Goal: Task Accomplishment & Management: Manage account settings

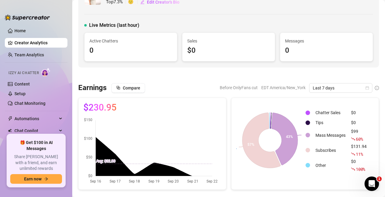
scroll to position [60, 0]
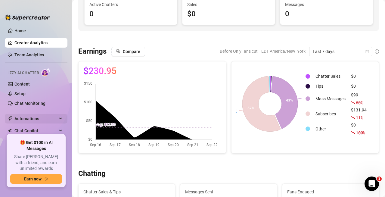
click at [40, 120] on span "Automations" at bounding box center [35, 119] width 43 height 10
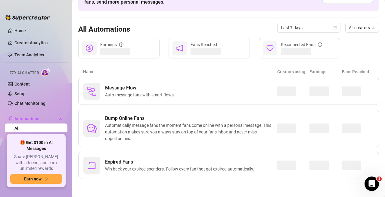
scroll to position [40, 0]
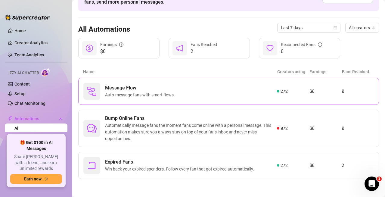
click at [239, 89] on div "Message Flow Auto-message fans with smart flows." at bounding box center [180, 91] width 194 height 17
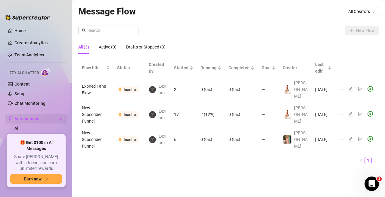
click at [26, 120] on span "Automations" at bounding box center [35, 119] width 43 height 10
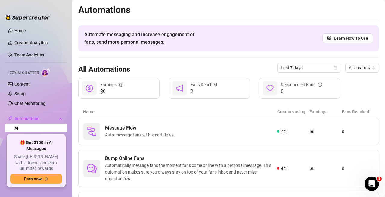
scroll to position [40, 0]
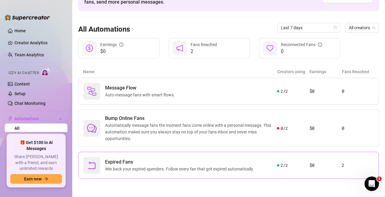
click at [310, 166] on article "$0" at bounding box center [326, 165] width 32 height 7
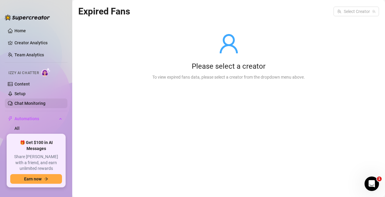
click at [32, 102] on link "Chat Monitoring" at bounding box center [29, 103] width 31 height 5
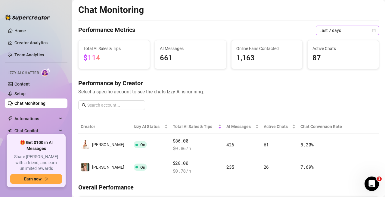
click at [336, 30] on span "Last 7 days" at bounding box center [348, 30] width 56 height 9
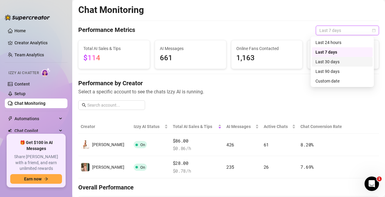
click at [335, 62] on div "Last 30 days" at bounding box center [343, 61] width 54 height 7
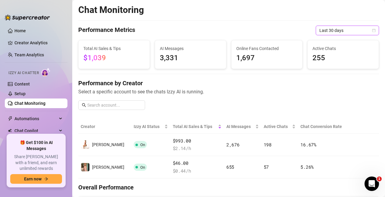
click at [336, 30] on span "Last 30 days" at bounding box center [348, 30] width 56 height 9
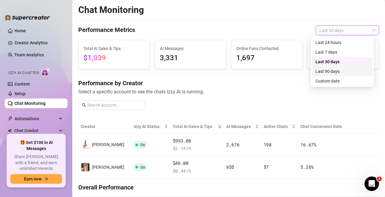
click at [333, 73] on div "Last 90 days" at bounding box center [343, 71] width 54 height 7
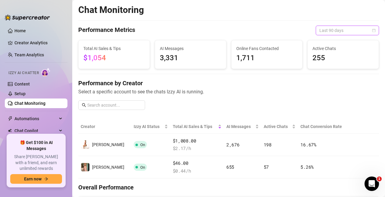
click at [336, 30] on span "Last 90 days" at bounding box center [348, 30] width 56 height 9
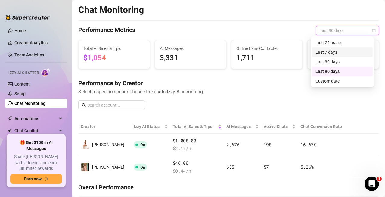
click at [333, 52] on div "Last 7 days" at bounding box center [343, 52] width 54 height 7
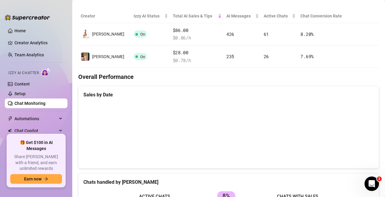
scroll to position [120, 0]
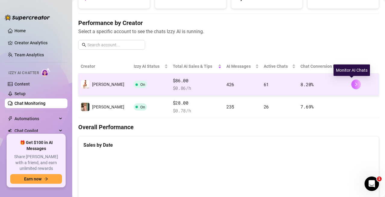
click at [354, 84] on icon "right" at bounding box center [356, 84] width 4 height 4
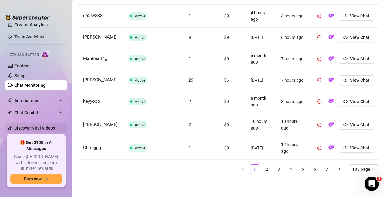
scroll to position [27, 0]
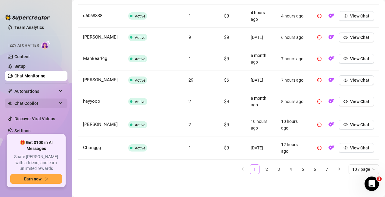
click at [49, 101] on span "Chat Copilot" at bounding box center [35, 103] width 43 height 10
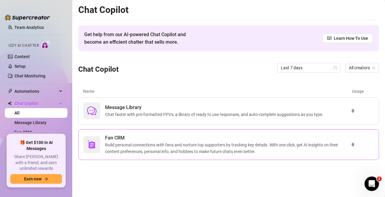
click at [287, 148] on span "Build personal connections with fans and nurture top supporters by tracking key…" at bounding box center [228, 148] width 247 height 13
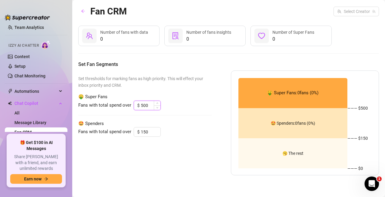
click at [149, 105] on input "500" at bounding box center [151, 105] width 20 height 9
click at [216, 84] on div "Set thresholds for marking fans as high priority. This will effect your inbox p…" at bounding box center [228, 122] width 301 height 105
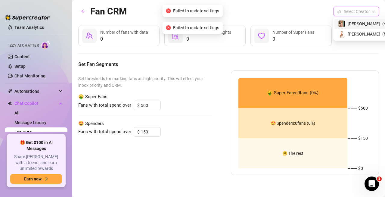
click at [361, 14] on input "search" at bounding box center [353, 11] width 33 height 9
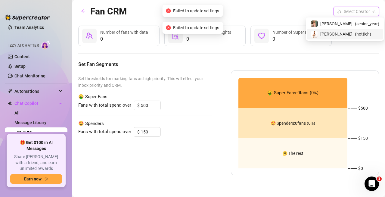
click at [361, 36] on div "[PERSON_NAME] ( hottieh )" at bounding box center [345, 33] width 69 height 7
type input "300"
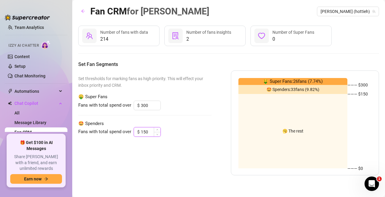
click at [147, 133] on input "150" at bounding box center [151, 131] width 20 height 9
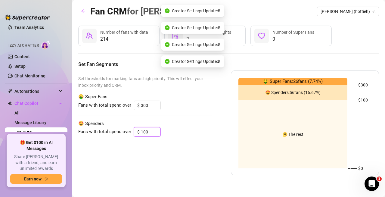
type input "100"
click at [219, 127] on div "Set thresholds for marking fans as high priority. This will effect your inbox p…" at bounding box center [228, 122] width 301 height 105
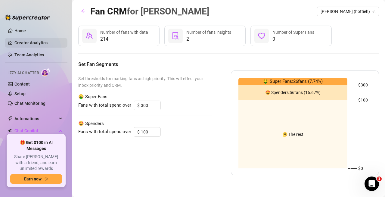
click at [35, 41] on link "Creator Analytics" at bounding box center [38, 43] width 48 height 10
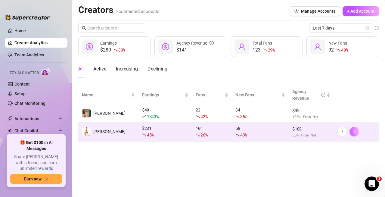
click at [359, 133] on button "button" at bounding box center [355, 132] width 10 height 10
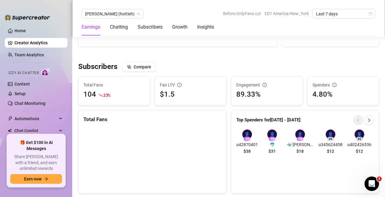
scroll to position [392, 0]
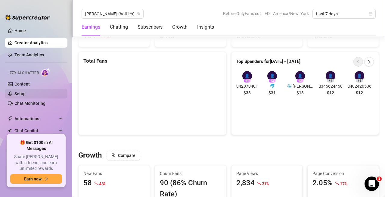
click at [26, 91] on link "Setup" at bounding box center [19, 93] width 11 height 5
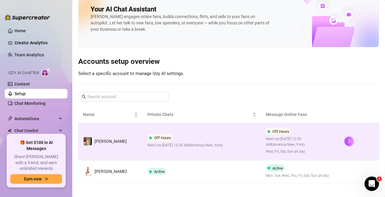
scroll to position [14, 0]
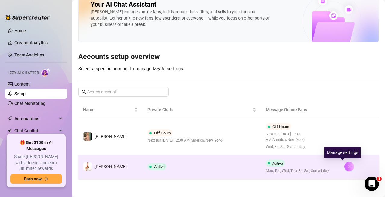
click at [347, 166] on icon "right" at bounding box center [349, 166] width 4 height 4
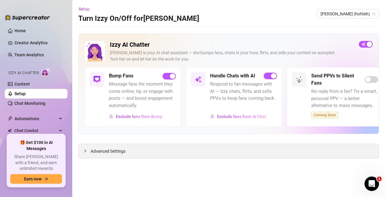
click at [121, 148] on div "Advanced Settings" at bounding box center [229, 151] width 300 height 14
click at [103, 149] on span "Advanced Settings" at bounding box center [108, 151] width 35 height 7
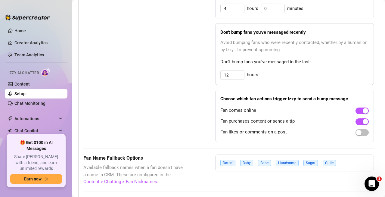
scroll to position [392, 0]
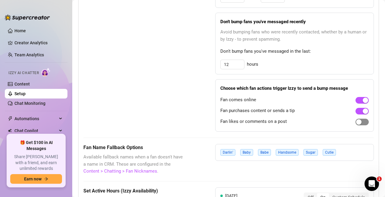
click at [356, 122] on div "button" at bounding box center [358, 121] width 5 height 5
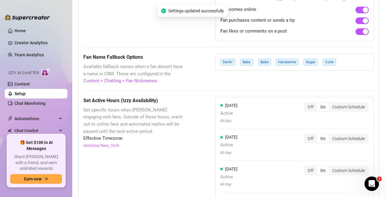
scroll to position [512, 0]
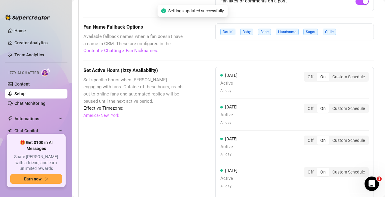
click at [346, 31] on div "Darlin’ Baby Babe Handsome Sugar Cutie" at bounding box center [294, 31] width 159 height 17
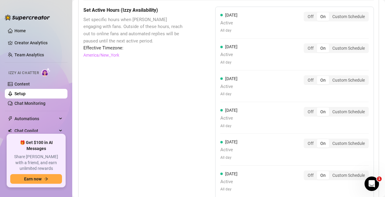
scroll to position [676, 0]
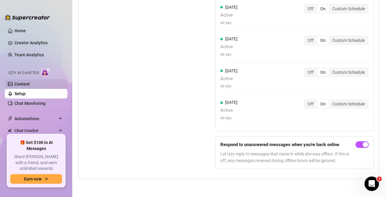
click at [30, 83] on link "Content" at bounding box center [21, 84] width 15 height 5
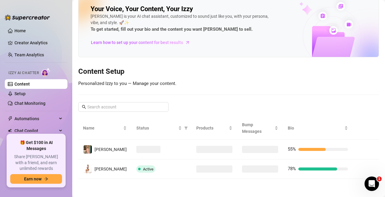
scroll to position [3, 0]
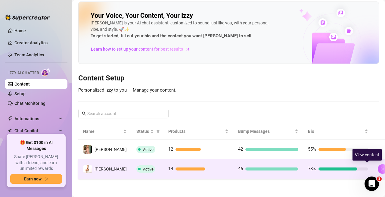
click at [381, 170] on icon "right" at bounding box center [383, 169] width 4 height 4
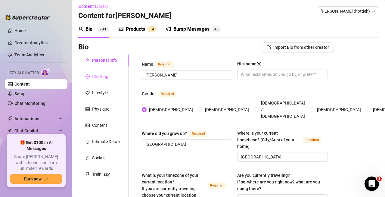
click at [109, 79] on div "Chatting" at bounding box center [103, 76] width 50 height 11
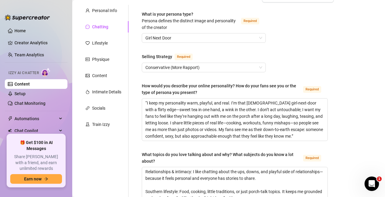
scroll to position [63, 0]
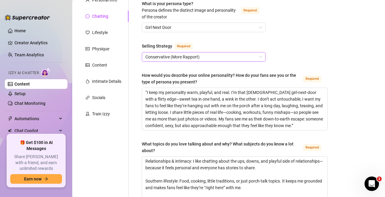
drag, startPoint x: 251, startPoint y: 53, endPoint x: 254, endPoint y: 55, distance: 3.6
click at [254, 55] on span "Conservative (More Rapport)" at bounding box center [203, 56] width 117 height 9
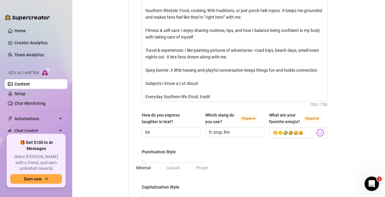
scroll to position [244, 0]
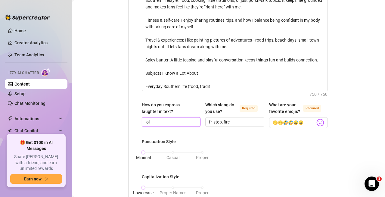
click at [183, 124] on input "lol" at bounding box center [170, 122] width 50 height 7
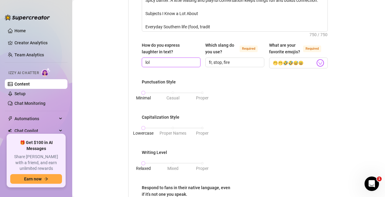
scroll to position [304, 0]
type input "l"
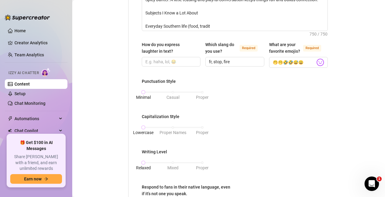
click at [245, 80] on div "Punctuation Style Minimal Casual Proper Capitalization Style Lowercase Proper N…" at bounding box center [235, 153] width 186 height 150
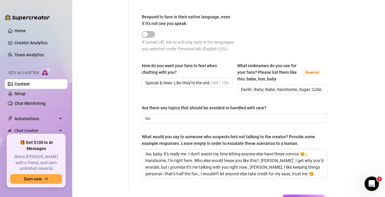
scroll to position [485, 0]
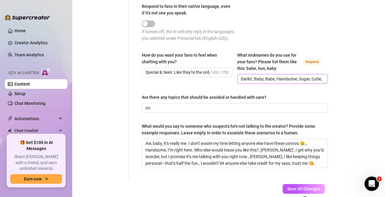
click at [319, 84] on span "Darlin’, Baby, Babe, Handsome, Sugar, Cutie," at bounding box center [282, 79] width 91 height 10
type input "Darlin’, Baby, Babe, Handsome, Sugar, Cutie, Hun"
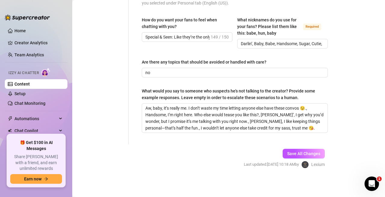
scroll to position [526, 0]
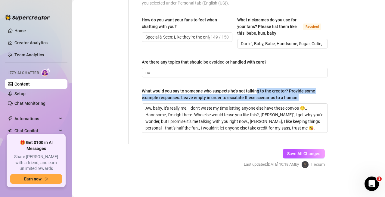
drag, startPoint x: 287, startPoint y: 94, endPoint x: 304, endPoint y: 97, distance: 17.5
click at [304, 97] on div "What would you say to someone who suspects he's not talking to the creator? Pro…" at bounding box center [233, 94] width 182 height 13
click at [304, 104] on textarea "Aw, baby, it’s really me. I don’t waste my time letting anyone else have these …" at bounding box center [235, 118] width 186 height 29
drag, startPoint x: 248, startPoint y: 88, endPoint x: 300, endPoint y: 101, distance: 53.8
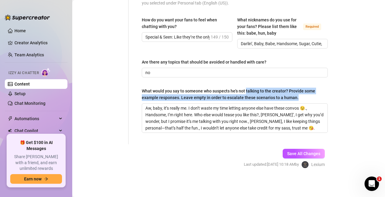
click at [300, 101] on div "What would you say to someone who suspects he's not talking to the creator? Pro…" at bounding box center [233, 94] width 182 height 13
click at [300, 104] on textarea "Aw, baby, it’s really me. I don’t waste my time letting anyone else have these …" at bounding box center [235, 118] width 186 height 29
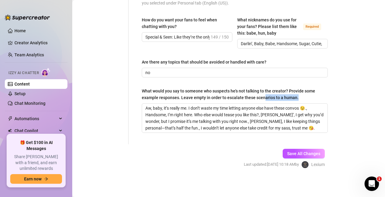
drag, startPoint x: 269, startPoint y: 94, endPoint x: 322, endPoint y: 100, distance: 53.3
click at [322, 100] on label "What would you say to someone who suspects he's not talking to the creator? Pro…" at bounding box center [235, 94] width 186 height 13
drag, startPoint x: 322, startPoint y: 100, endPoint x: 236, endPoint y: 94, distance: 85.8
click at [321, 100] on label "What would you say to someone who suspects he's not talking to the creator? Pro…" at bounding box center [235, 94] width 186 height 13
click at [321, 104] on textarea "Aw, baby, it’s really me. I don’t waste my time letting anyone else have these …" at bounding box center [235, 118] width 186 height 29
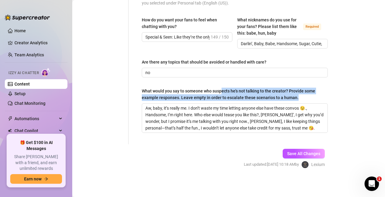
drag, startPoint x: 222, startPoint y: 92, endPoint x: 302, endPoint y: 100, distance: 79.9
click at [302, 100] on div "What would you say to someone who suspects he's not talking to the creator? Pro…" at bounding box center [233, 94] width 182 height 13
click at [302, 104] on textarea "Aw, baby, it’s really me. I don’t waste my time letting anyone else have these …" at bounding box center [235, 118] width 186 height 29
drag, startPoint x: 266, startPoint y: 84, endPoint x: 298, endPoint y: 97, distance: 34.8
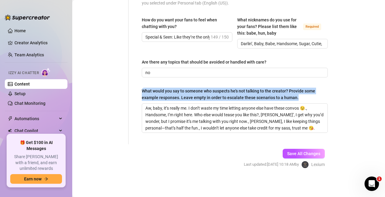
click at [298, 97] on div "What would you say to someone who suspects he's not talking to the creator? Pro…" at bounding box center [233, 94] width 182 height 13
click at [298, 104] on textarea "Aw, baby, it’s really me. I don’t waste my time letting anyone else have these …" at bounding box center [235, 118] width 186 height 29
drag, startPoint x: 252, startPoint y: 91, endPoint x: 289, endPoint y: 93, distance: 36.5
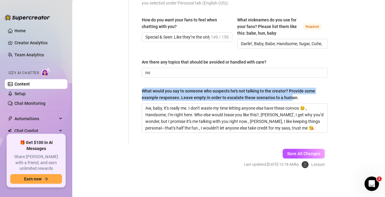
click at [289, 93] on div "What would you say to someone who suspects he's not talking to the creator? Pro…" at bounding box center [233, 94] width 182 height 13
click at [289, 104] on textarea "Aw, baby, it’s really me. I don’t waste my time letting anyone else have these …" at bounding box center [235, 118] width 186 height 29
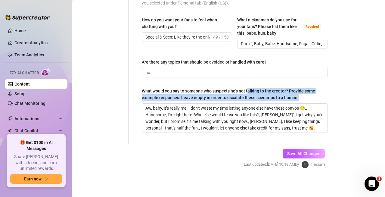
drag, startPoint x: 255, startPoint y: 89, endPoint x: 308, endPoint y: 100, distance: 54.0
click at [308, 100] on div "What would you say to someone who suspects he's not talking to the creator? Pro…" at bounding box center [233, 94] width 182 height 13
click at [308, 104] on textarea "Aw, baby, it’s really me. I don’t waste my time letting anyone else have these …" at bounding box center [235, 118] width 186 height 29
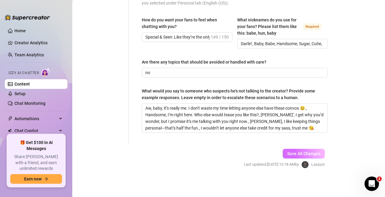
click at [287, 152] on span "Save All Changes" at bounding box center [303, 153] width 33 height 5
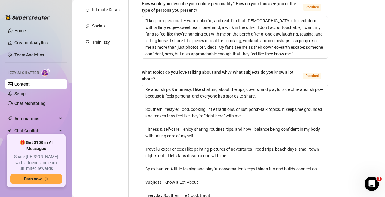
scroll to position [0, 0]
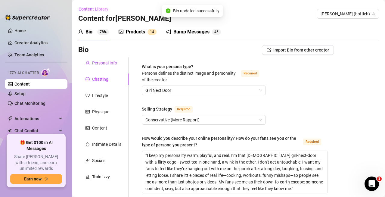
click at [100, 63] on div "Personal Info" at bounding box center [104, 63] width 25 height 7
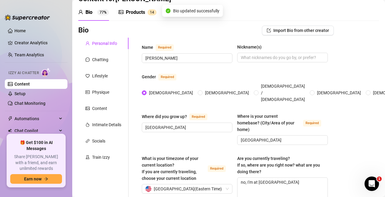
scroll to position [30, 0]
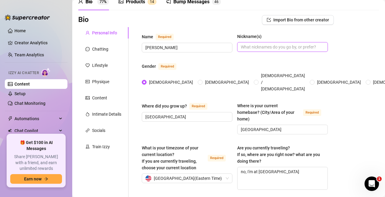
click at [261, 49] on input "Nickname(s)" at bounding box center [282, 47] width 82 height 7
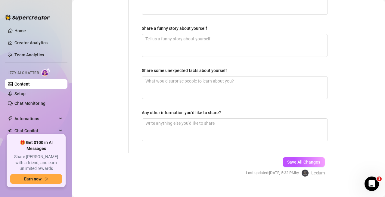
scroll to position [429, 0]
type input "Mommy"
click at [305, 152] on div "Save All Changes Last updated: [DATE] 5:32 PM by Lexium" at bounding box center [285, 166] width 97 height 29
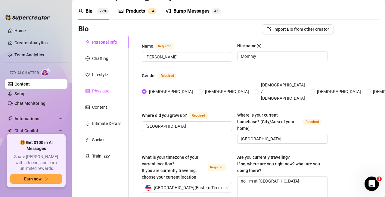
scroll to position [30, 0]
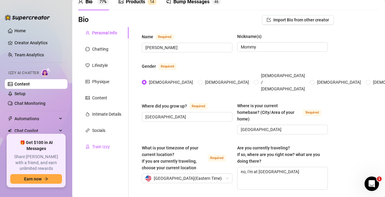
click at [104, 148] on div "Train Izzy" at bounding box center [101, 146] width 18 height 7
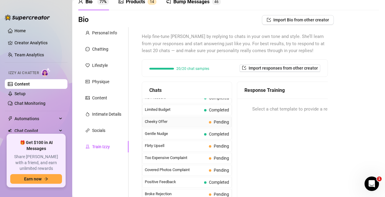
click at [186, 121] on span "Cheeky Offer" at bounding box center [176, 122] width 62 height 6
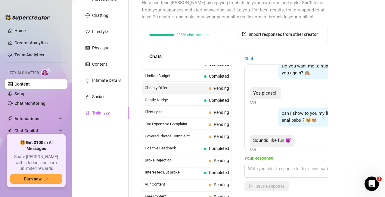
scroll to position [113, 0]
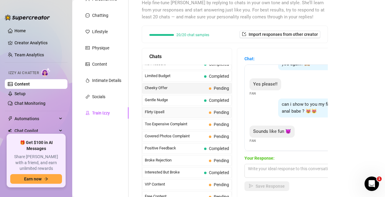
click at [201, 116] on div "Flirty Upsell Pending" at bounding box center [187, 112] width 90 height 11
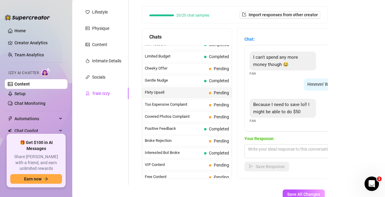
scroll to position [94, 0]
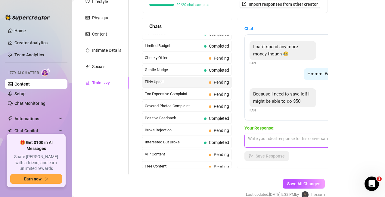
click at [292, 139] on textarea at bounding box center [297, 141] width 105 height 14
drag, startPoint x: 325, startPoint y: 75, endPoint x: 338, endPoint y: 78, distance: 13.3
click at [344, 76] on div "Bio Import Bio from other creator Personal Info Chatting Lifestyle Physique Con…" at bounding box center [228, 80] width 301 height 258
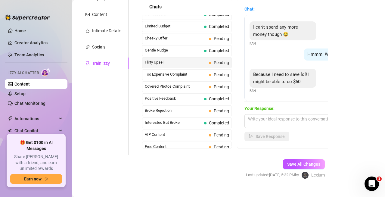
scroll to position [124, 0]
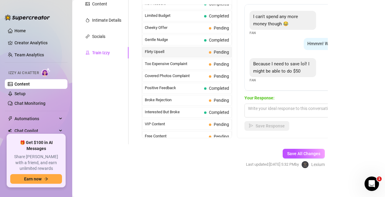
click at [289, 118] on div "Your Response: Save Response" at bounding box center [297, 113] width 105 height 36
click at [286, 113] on textarea at bounding box center [297, 111] width 105 height 14
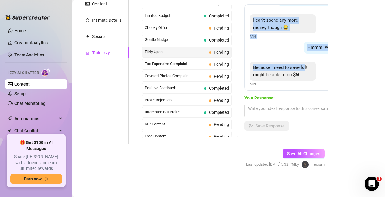
scroll to position [189, 0]
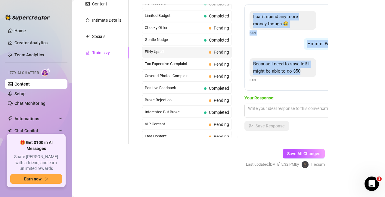
drag, startPoint x: 252, startPoint y: 44, endPoint x: 317, endPoint y: 77, distance: 72.2
click at [317, 77] on div "You want it babe? Fan Is it the best cock out of all your fans? Fan Yes babe, y…" at bounding box center [297, 47] width 105 height 86
copy div "I can't spend any more money though 😂 Fan Hmmm! Whyy/ :( Creator Because I need…"
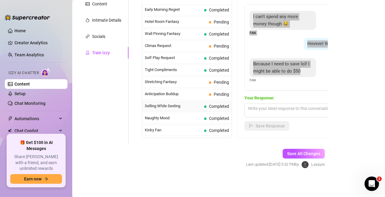
scroll to position [422, 0]
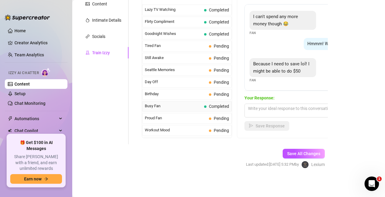
click at [192, 107] on span "Busy Fan" at bounding box center [173, 106] width 57 height 6
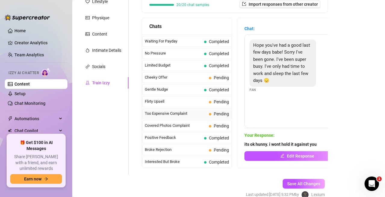
scroll to position [0, 0]
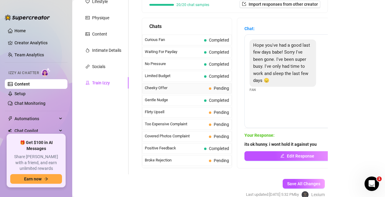
click at [188, 89] on span "Cheeky Offer" at bounding box center [176, 88] width 62 height 6
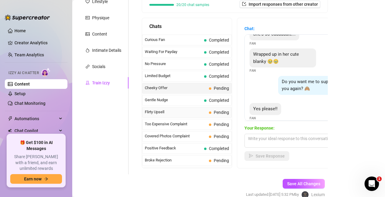
scroll to position [113, 0]
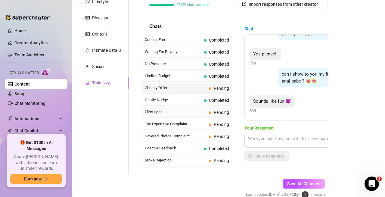
click at [182, 109] on span "Flirty Upsell" at bounding box center [176, 112] width 62 height 6
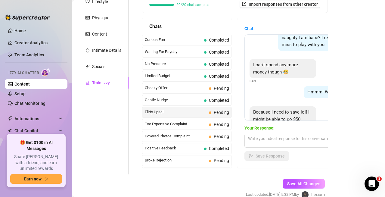
scroll to position [189, 0]
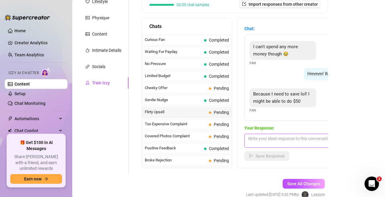
drag, startPoint x: 276, startPoint y: 136, endPoint x: 268, endPoint y: 136, distance: 7.3
paste textarea "Saving’s good… but imagine how good it’ll feel when you treat me with that $50 😘"
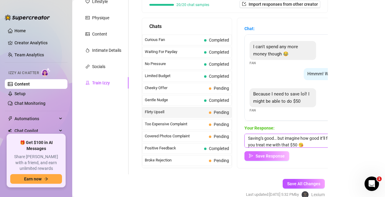
type textarea "Saving’s good… but imagine how good it’ll feel when you treat me with that $50 😘"
click at [266, 153] on button "Save Response" at bounding box center [267, 156] width 45 height 10
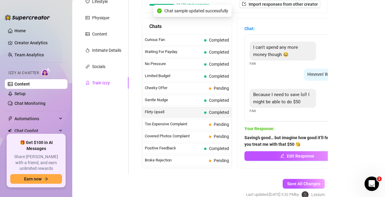
scroll to position [189, 0]
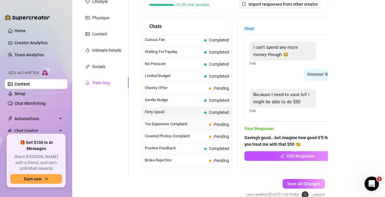
click at [170, 123] on span "Too Expensive Complaint" at bounding box center [176, 124] width 62 height 6
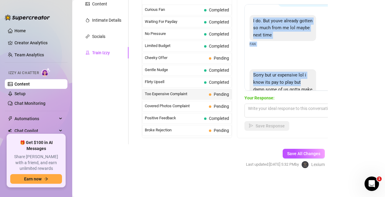
scroll to position [142, 0]
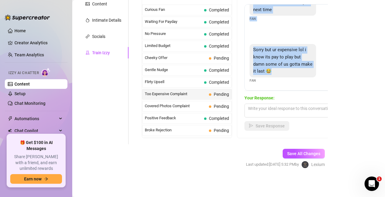
drag, startPoint x: 253, startPoint y: 14, endPoint x: 310, endPoint y: 76, distance: 84.2
click at [310, 76] on div "Oh no lol too expensive Fan its worth it 😘 Creator That may be true but thats a…" at bounding box center [297, 47] width 105 height 86
copy div "Oh no lol too expensive Fan its worth it 😘 Creator That may be true but thats a…"
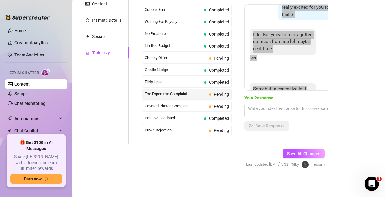
scroll to position [81, 0]
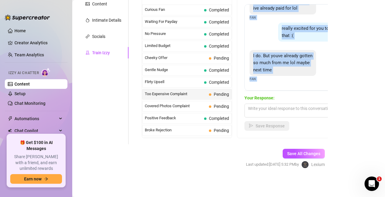
click at [301, 81] on div "I do. But youve already gotten so much from me lol maybe next time Fan" at bounding box center [297, 66] width 95 height 32
click at [297, 73] on div "I do. But youve already gotten so much from me lol maybe next time" at bounding box center [283, 63] width 67 height 26
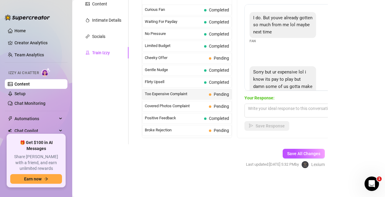
scroll to position [142, 0]
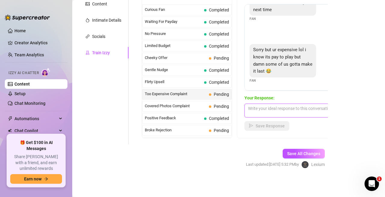
paste textarea "Haha you already spoil me so much 😘 I love seeing how excited you get."
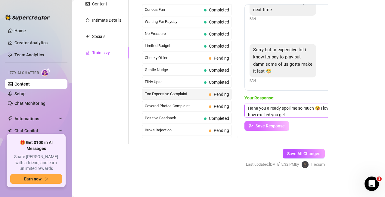
type textarea "Haha you already spoil me so much 😘 I love seeing how excited you get."
click at [264, 124] on span "Save Response" at bounding box center [270, 125] width 29 height 5
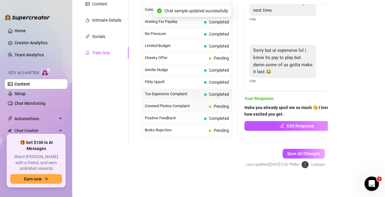
scroll to position [141, 0]
click at [177, 109] on span "Covered Photos Complaint" at bounding box center [176, 106] width 62 height 6
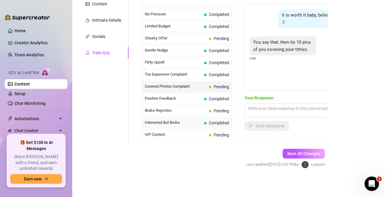
scroll to position [30, 0]
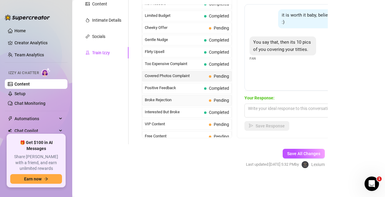
click at [173, 102] on span "Broke Rejection" at bounding box center [176, 100] width 62 height 6
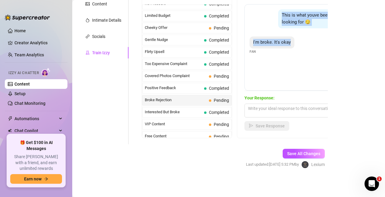
drag, startPoint x: 286, startPoint y: 17, endPoint x: 312, endPoint y: 54, distance: 44.8
click at [312, 54] on div "This is what youve been looking for 😏 Creator I'm broke. It's okay Fan" at bounding box center [297, 47] width 105 height 86
copy div "This is what youve been looking for 😏 Creator I'm broke. It's okay"
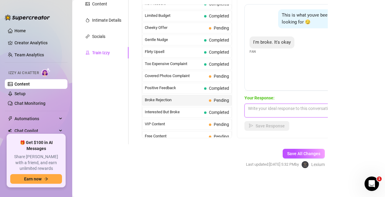
paste textarea "Broke? Haha same, but we still find a way to have fun 😏"
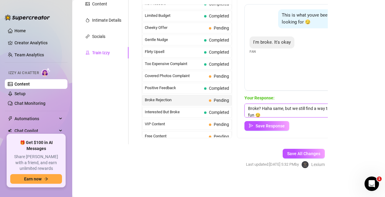
scroll to position [0, 0]
type textarea "Broke? Haha same, but we still find a way to have fun 😏"
click at [270, 127] on span "Save Response" at bounding box center [270, 125] width 29 height 5
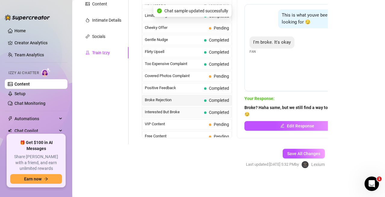
click at [184, 113] on span "Interested But Broke" at bounding box center [173, 112] width 57 height 6
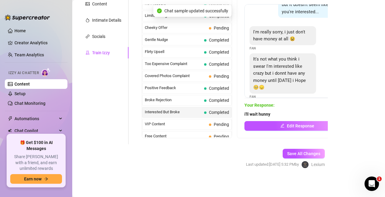
scroll to position [27, 0]
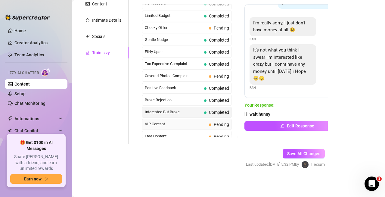
click at [182, 125] on span "VIP Content" at bounding box center [176, 124] width 62 height 6
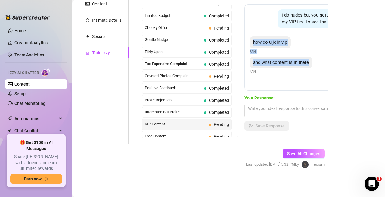
drag, startPoint x: 251, startPoint y: 42, endPoint x: 315, endPoint y: 67, distance: 68.9
click at [315, 67] on div "i do nudes but you gotta join my VIP first to see that 🙈 Creator how do u join …" at bounding box center [297, 47] width 105 height 86
copy div "how do u join vip Fan and what content is in there"
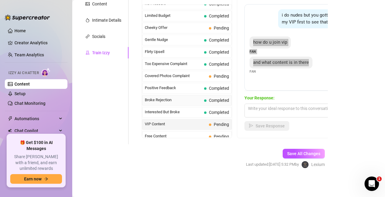
scroll to position [60, 0]
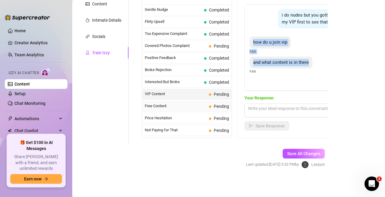
click at [184, 106] on span "Free Content" at bounding box center [176, 106] width 62 height 6
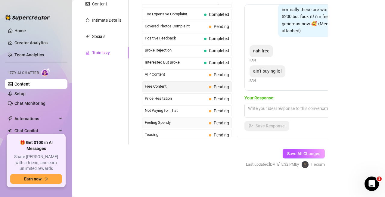
scroll to position [90, 0]
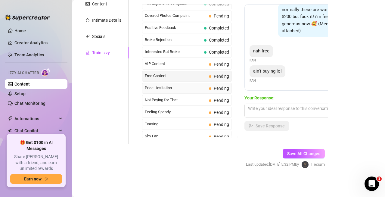
click at [167, 90] on span "Price Hesitation" at bounding box center [176, 88] width 62 height 6
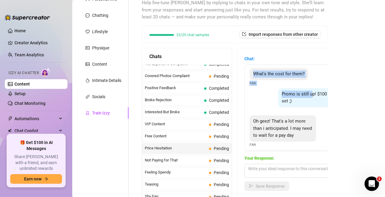
scroll to position [33, 0]
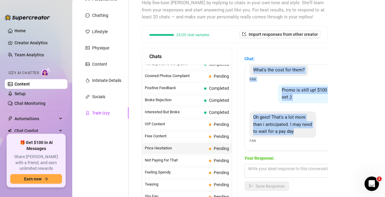
drag, startPoint x: 279, startPoint y: 75, endPoint x: 314, endPoint y: 142, distance: 75.6
click at [315, 143] on div "You missed 4 sets, are you getting them all? Creator What's the cost for them? …" at bounding box center [297, 107] width 105 height 86
copy div "You missed 4 sets, are you getting them all? Creator What's the cost for them? …"
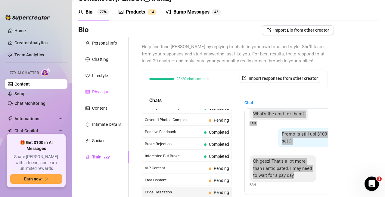
scroll to position [30, 0]
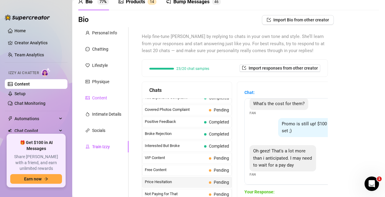
click at [99, 96] on div "Content" at bounding box center [99, 98] width 15 height 7
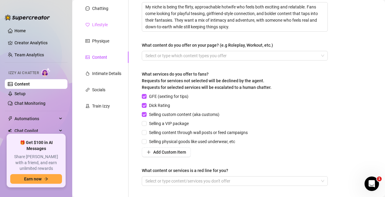
scroll to position [3, 0]
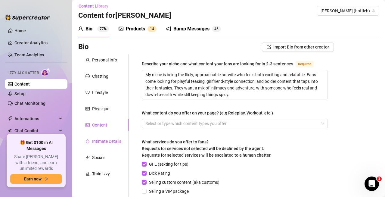
click at [100, 143] on div "Intimate Details" at bounding box center [106, 141] width 29 height 7
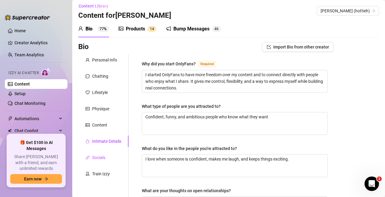
click at [96, 157] on div "Socials" at bounding box center [98, 157] width 13 height 7
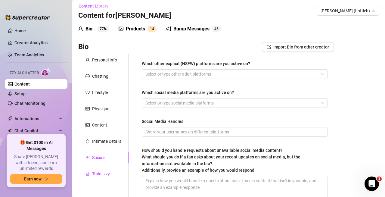
click at [100, 171] on div "Train Izzy" at bounding box center [101, 173] width 18 height 7
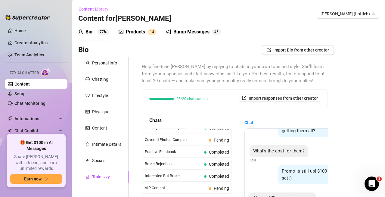
scroll to position [0, 0]
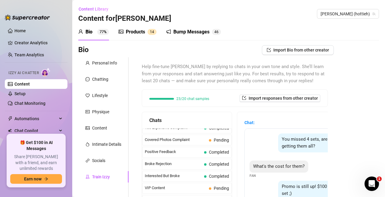
click at [249, 122] on strong "Chat:" at bounding box center [250, 122] width 10 height 5
click at [325, 123] on div "Help fine-tune [PERSON_NAME] by replying to chats in your own tone and style. S…" at bounding box center [235, 162] width 198 height 211
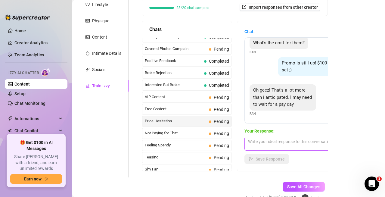
scroll to position [124, 0]
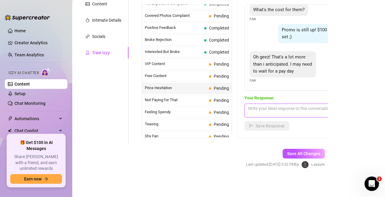
paste textarea "Haha fair enough 😅 guess I’ll just have to keep you excited till payday 👀"
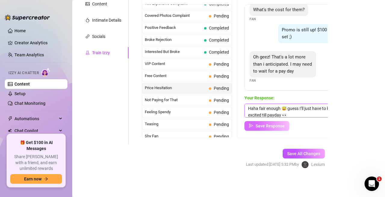
scroll to position [0, 0]
type textarea "Haha fair enough 😅 guess I’ll just have to keep you excited till payday 👀"
click at [271, 125] on span "Save Response" at bounding box center [270, 125] width 29 height 5
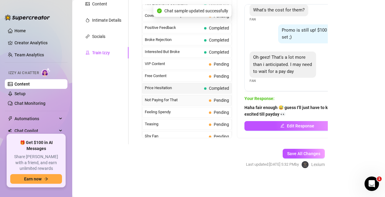
scroll to position [32, 0]
click at [180, 101] on span "Not Paying for That" at bounding box center [176, 100] width 62 height 6
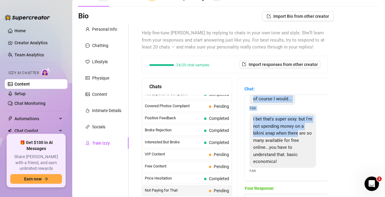
scroll to position [64, 0]
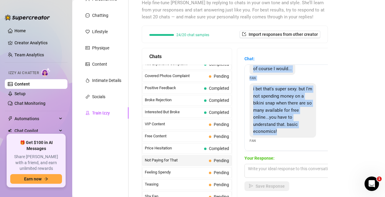
drag, startPoint x: 280, startPoint y: 105, endPoint x: 311, endPoint y: 139, distance: 45.6
click at [311, 139] on div "Hahaha well it's a good thing I've been in perfect bikini weather lately ;)) do…" at bounding box center [297, 107] width 105 height 86
copy div "Hahaha well it's a good thing I've been in perfect bikini weather lately ;)) do…"
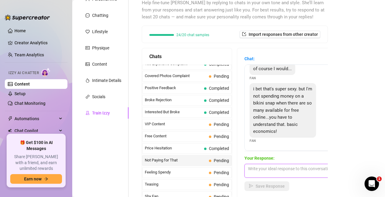
paste textarea "Lol true, but none of those free ones are me 😉 and you know mine hit different."
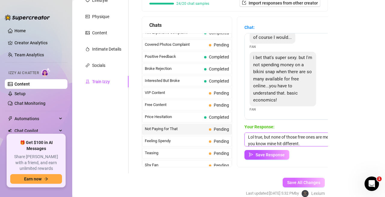
scroll to position [124, 0]
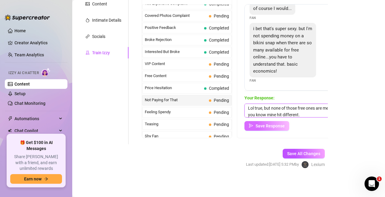
type textarea "Lol true, but none of those free ones are me 😉 and you know mine hit different."
click at [271, 127] on span "Save Response" at bounding box center [270, 125] width 29 height 5
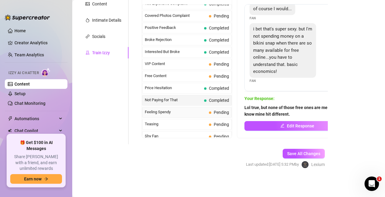
scroll to position [48, 0]
click at [170, 112] on span "Feeling Spendy" at bounding box center [176, 112] width 62 height 6
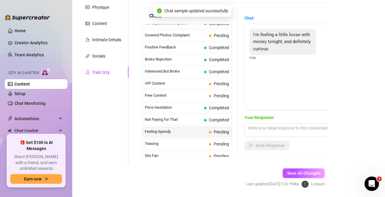
scroll to position [94, 0]
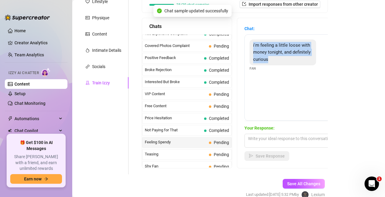
drag, startPoint x: 253, startPoint y: 45, endPoint x: 274, endPoint y: 64, distance: 28.8
click at [274, 64] on div "i'm feeling a little loose with money tonight, and definitely curious" at bounding box center [283, 52] width 67 height 26
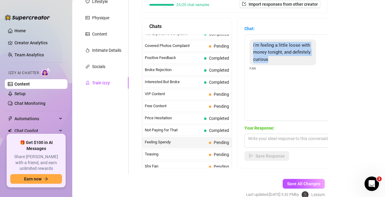
copy span "i'm feeling a little loose with money tonight, and definitely curious"
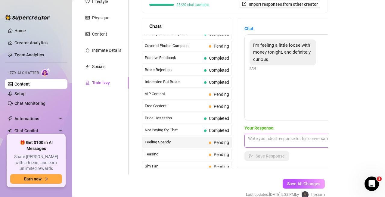
paste textarea "“Ooooh 👀 curious and loose with money? Dangerous combo… you sure you’re ready f…"
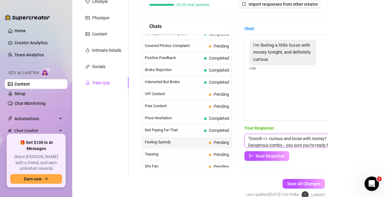
scroll to position [7, 0]
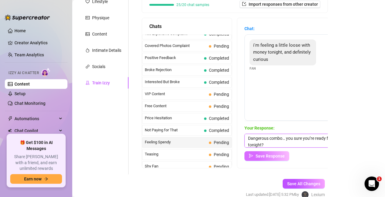
type textarea "“Ooooh 👀 curious and loose with money? Dangerous combo… you sure you’re ready f…"
click at [265, 153] on button "Save Response" at bounding box center [267, 156] width 45 height 10
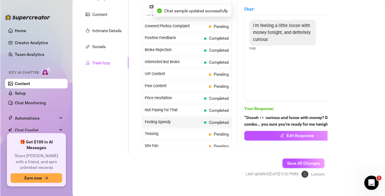
scroll to position [124, 0]
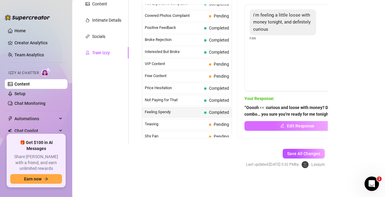
click at [289, 124] on span "Edit Response" at bounding box center [300, 125] width 27 height 5
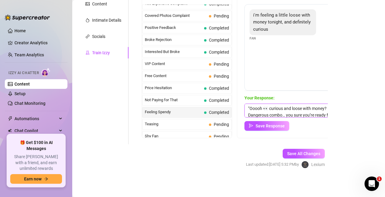
click at [249, 108] on textarea "“Ooooh 👀 curious and loose with money? Dangerous combo… you sure you’re ready f…" at bounding box center [297, 111] width 105 height 14
type textarea "Ooooh 👀 curious and loose with money? Dangerous combo… you sure you’re ready fo…"
click at [257, 129] on button "Save Response" at bounding box center [267, 126] width 45 height 10
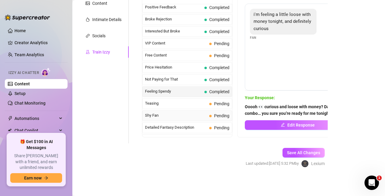
scroll to position [120, 0]
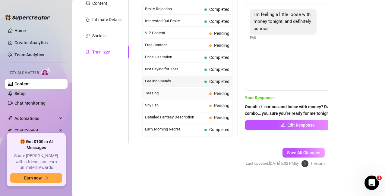
click at [190, 97] on div "Teasing Pending" at bounding box center [187, 93] width 90 height 11
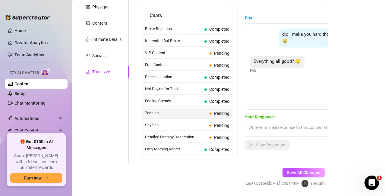
scroll to position [95, 0]
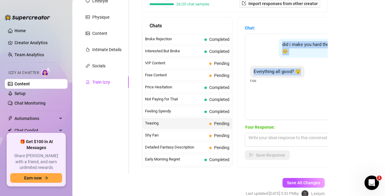
drag, startPoint x: 282, startPoint y: 42, endPoint x: 308, endPoint y: 78, distance: 43.9
click at [308, 78] on div "did i make you hard tho??? 🥺 Creator Everything all good? 😯 Fan" at bounding box center [297, 77] width 105 height 86
click at [177, 135] on span "Shy Fan" at bounding box center [176, 136] width 62 height 6
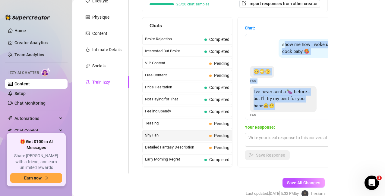
drag, startPoint x: 282, startPoint y: 43, endPoint x: 307, endPoint y: 106, distance: 67.6
click at [307, 106] on div "show me how i woke up your cock baby 🥵 Creator 😳😳🫣 Fan I've never sent a 🍆 befo…" at bounding box center [297, 77] width 105 height 86
copy div "how me how i woke up your cock baby 🥵 Creator 😳😳🫣 Fan I've never sent a 🍆 befor…"
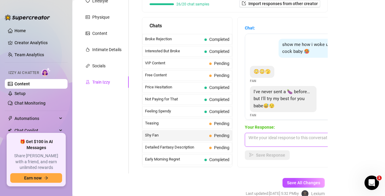
paste textarea "First time? That’s cute… I love a newbie 😈 show me what you got (emojis welcome…"
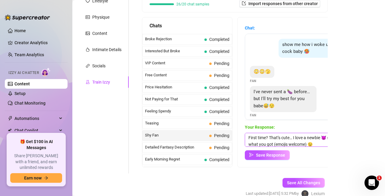
scroll to position [2, 0]
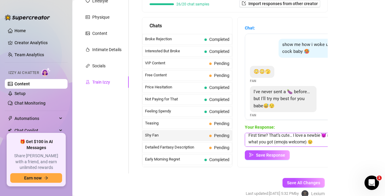
drag, startPoint x: 314, startPoint y: 144, endPoint x: 283, endPoint y: 145, distance: 31.9
click at [283, 145] on textarea "First time? That’s cute… I love a newbie 😈 show me what you got (emojis welcome…" at bounding box center [297, 140] width 105 height 14
type textarea "First time? That’s cute… I love a newbie 😈 show me what you got 😉"
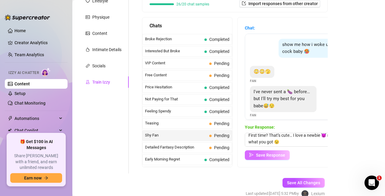
click at [275, 153] on span "Save Response" at bounding box center [270, 155] width 29 height 5
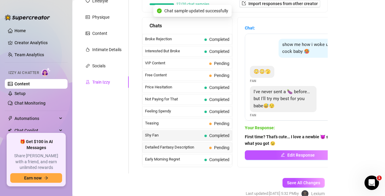
click at [181, 146] on span "Detailed Fantasy Description" at bounding box center [176, 148] width 62 height 6
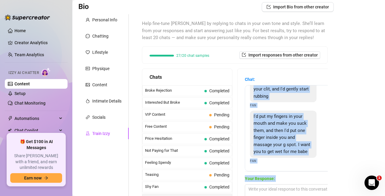
scroll to position [125, 0]
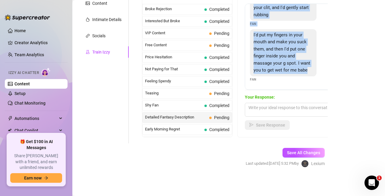
drag, startPoint x: 254, startPoint y: 138, endPoint x: 298, endPoint y: 80, distance: 72.3
click at [298, 80] on div "First I'd kiss those beautiful lips while massaging your tits. Then I'd lick an…" at bounding box center [297, 47] width 105 height 86
copy div "First I'd kiss those beautiful lips while massaging your tits. Then I'd lick an…"
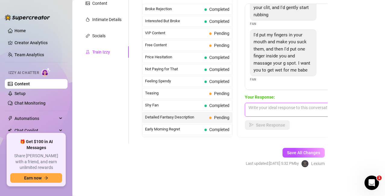
paste textarea "Damn, you’re bold 😳 I love the effort — keep teasing me like that 😉"
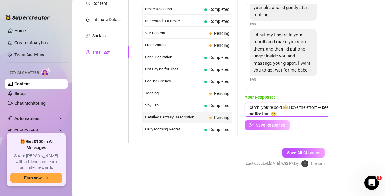
type textarea "Damn, you’re bold 😳 I love the effort — keep teasing me like that 😉"
click at [271, 127] on span "Save Response" at bounding box center [270, 125] width 29 height 5
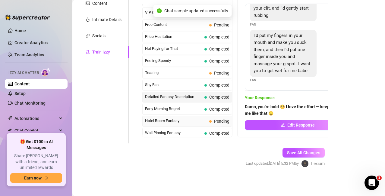
scroll to position [151, 0]
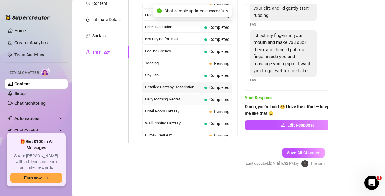
click at [176, 100] on span "Early Morning Regret" at bounding box center [173, 99] width 57 height 6
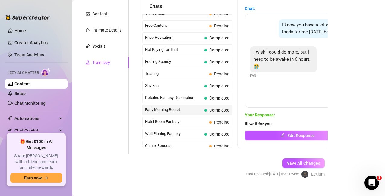
scroll to position [125, 0]
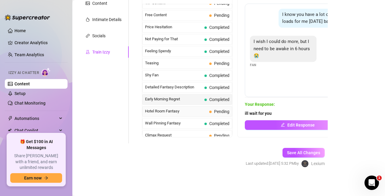
click at [169, 114] on span "Hotel Room Fantasy" at bounding box center [176, 111] width 62 height 6
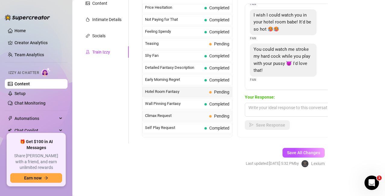
scroll to position [181, 0]
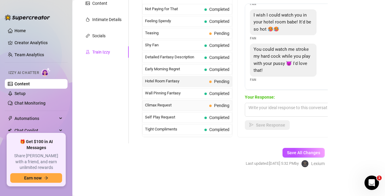
click at [181, 103] on span "Climax Request" at bounding box center [176, 105] width 62 height 6
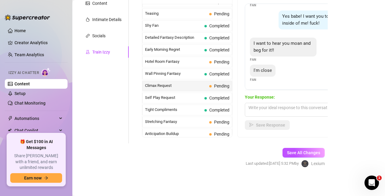
scroll to position [211, 0]
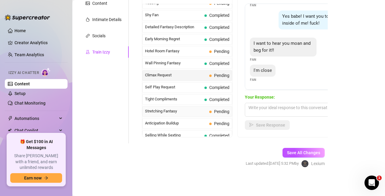
click at [197, 113] on span "Stretching Fantasy" at bounding box center [176, 111] width 62 height 6
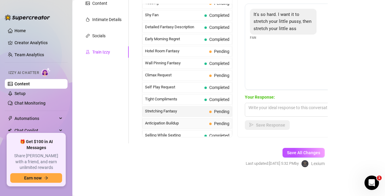
click at [183, 123] on span "Anticipation Buildup" at bounding box center [176, 123] width 62 height 6
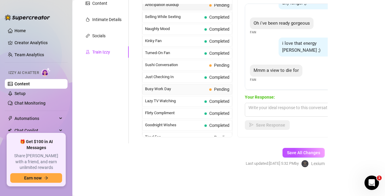
scroll to position [331, 0]
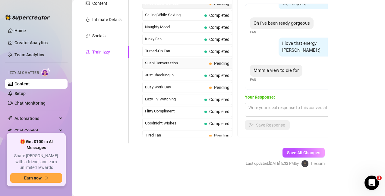
click at [192, 64] on span "Sushi Conversation" at bounding box center [176, 63] width 62 height 6
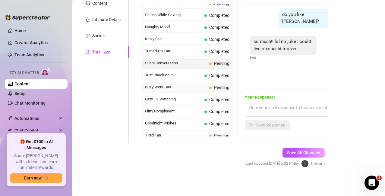
click at [203, 88] on div "Busy Work Day Pending" at bounding box center [187, 87] width 90 height 11
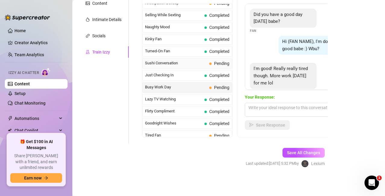
click at [201, 63] on span "Sushi Conversation" at bounding box center [176, 63] width 62 height 6
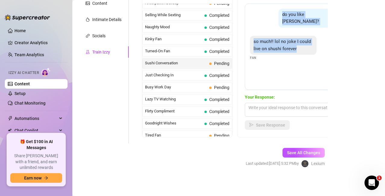
drag, startPoint x: 305, startPoint y: 14, endPoint x: 319, endPoint y: 53, distance: 42.0
click at [319, 53] on div "do you like [PERSON_NAME]? Creator so much!! lol no joke I could live on shushi…" at bounding box center [297, 47] width 105 height 86
copy div "do you like [PERSON_NAME]? Creator so much!! lol no joke I could live on shushi…"
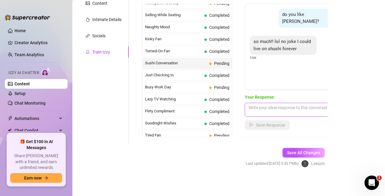
paste textarea "Careful… you’re talking my love language right now 😘"
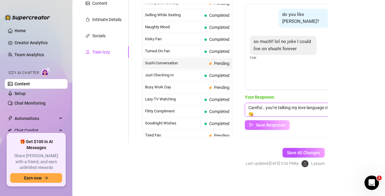
scroll to position [0, 0]
type textarea "Careful… you’re talking my love language right now 😘"
click at [269, 126] on span "Save Response" at bounding box center [270, 125] width 29 height 5
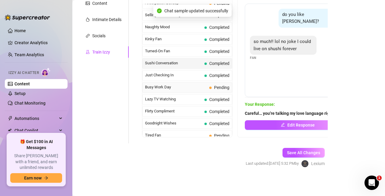
click at [182, 90] on span "Busy Work Day" at bounding box center [176, 87] width 62 height 6
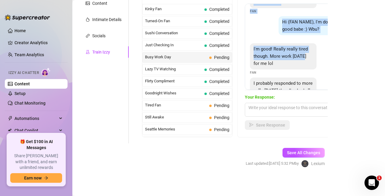
scroll to position [30, 0]
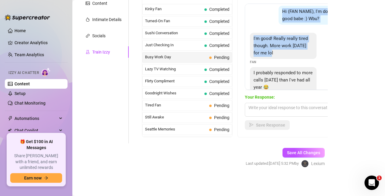
drag, startPoint x: 252, startPoint y: 14, endPoint x: 307, endPoint y: 50, distance: 65.7
click at [307, 50] on div "Did you have a good day [DATE] babe? Fan Hi (FAN NAME), I'm doing good babe :) …" at bounding box center [297, 47] width 105 height 86
click at [307, 50] on div "I'm good! Really really tired though. More work [DATE] for me lol" at bounding box center [283, 46] width 67 height 26
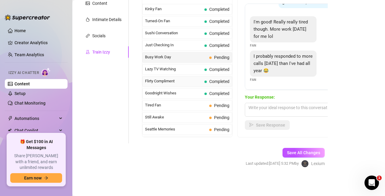
scroll to position [392, 0]
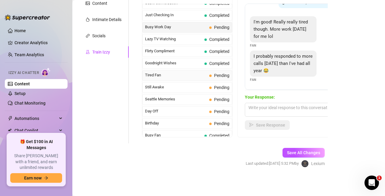
click at [177, 73] on span "Tired Fan" at bounding box center [176, 75] width 62 height 6
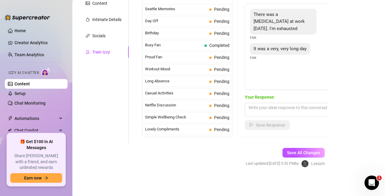
scroll to position [541, 0]
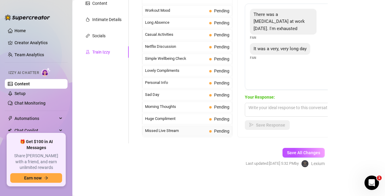
click at [187, 130] on span "Missed Live Stream" at bounding box center [176, 131] width 62 height 6
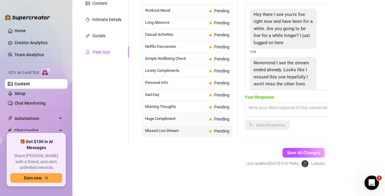
click at [183, 123] on div "Huge Compliment Pending" at bounding box center [187, 119] width 90 height 11
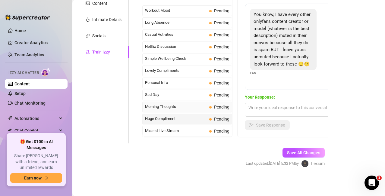
click at [181, 107] on span "Morning Thoughts" at bounding box center [176, 107] width 62 height 6
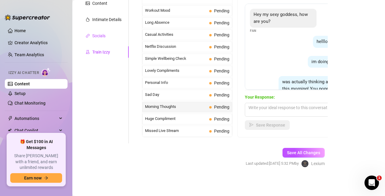
click at [105, 34] on div "Socials" at bounding box center [98, 36] width 13 height 7
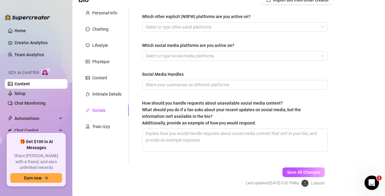
scroll to position [39, 0]
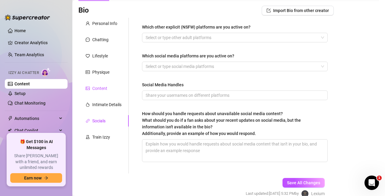
click at [105, 90] on div "Content" at bounding box center [99, 88] width 15 height 7
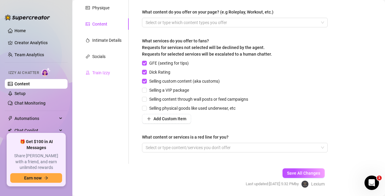
scroll to position [94, 0]
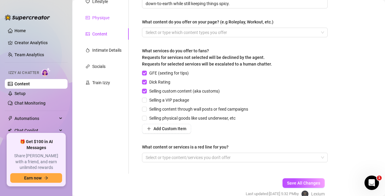
click at [108, 16] on div "Physique" at bounding box center [100, 17] width 17 height 7
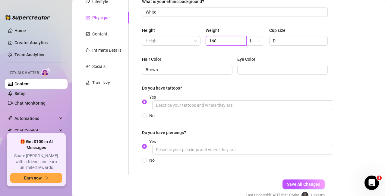
click at [223, 41] on input "160" at bounding box center [225, 41] width 33 height 7
click at [167, 43] on input "text" at bounding box center [161, 41] width 33 height 7
type input "5'9"
click at [207, 54] on div "How would you describe your body type? Busty, Thicks What is your ethnic backgr…" at bounding box center [235, 69] width 186 height 200
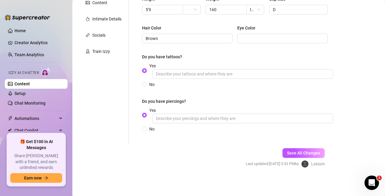
scroll to position [126, 0]
click at [290, 153] on span "Save All Changes" at bounding box center [303, 153] width 33 height 5
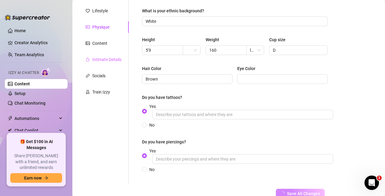
scroll to position [65, 0]
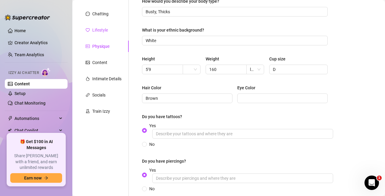
click at [91, 32] on div "Lifestyle" at bounding box center [97, 30] width 22 height 7
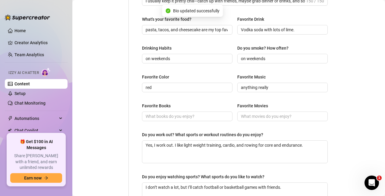
scroll to position [319, 0]
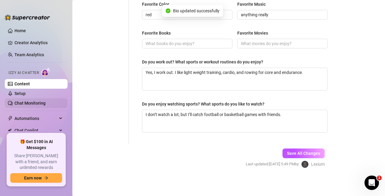
click at [36, 103] on link "Chat Monitoring" at bounding box center [29, 103] width 31 height 5
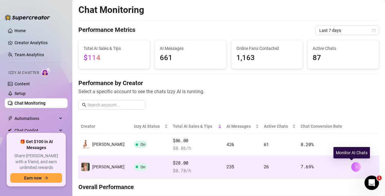
click at [354, 166] on icon "right" at bounding box center [356, 167] width 4 height 4
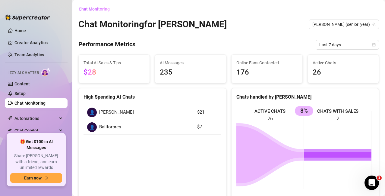
click at [39, 105] on link "Chat Monitoring" at bounding box center [29, 103] width 31 height 5
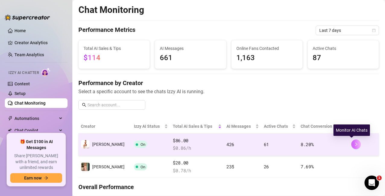
click at [355, 145] on icon "right" at bounding box center [356, 145] width 2 height 4
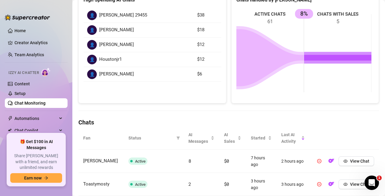
scroll to position [49, 0]
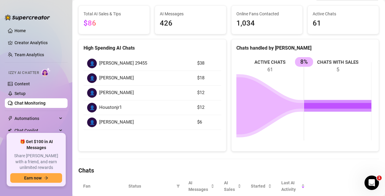
click at [114, 65] on span "[PERSON_NAME] 29455" at bounding box center [123, 63] width 48 height 7
click at [142, 59] on td "👤 [PERSON_NAME] 29455" at bounding box center [138, 63] width 110 height 15
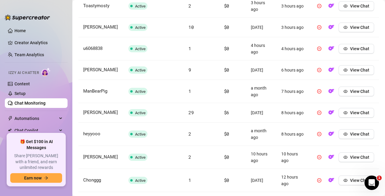
scroll to position [320, 0]
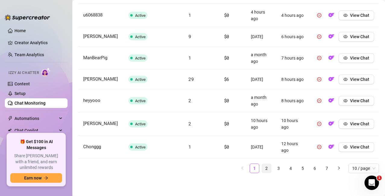
click at [262, 168] on link "2" at bounding box center [266, 168] width 9 height 9
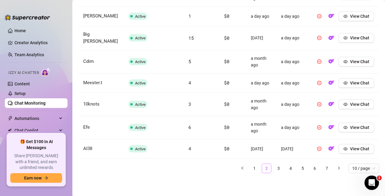
scroll to position [313, 0]
click at [274, 168] on link "3" at bounding box center [278, 168] width 9 height 9
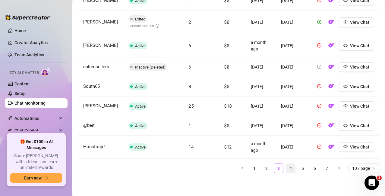
click at [286, 173] on link "4" at bounding box center [290, 168] width 9 height 9
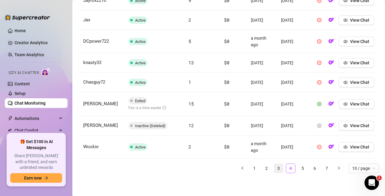
click at [275, 173] on link "3" at bounding box center [278, 168] width 9 height 9
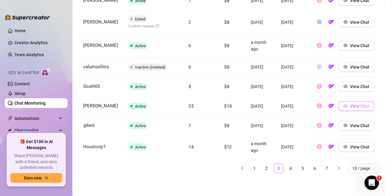
click at [350, 109] on span "View Chat" at bounding box center [359, 106] width 19 height 5
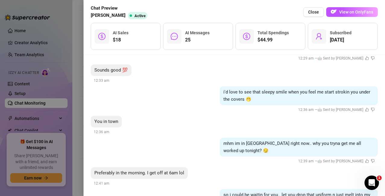
scroll to position [361, 0]
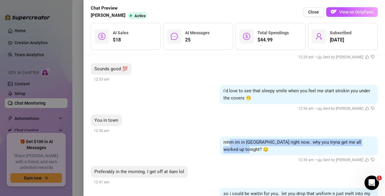
drag, startPoint x: 226, startPoint y: 142, endPoint x: 236, endPoint y: 151, distance: 13.6
click at [236, 151] on div "mhm im in [GEOGRAPHIC_DATA] right now.. why you tryna get me all worked up toni…" at bounding box center [299, 146] width 158 height 19
click at [236, 152] on div "mhm im in [GEOGRAPHIC_DATA] right now.. why you tryna get me all worked up toni…" at bounding box center [299, 146] width 158 height 19
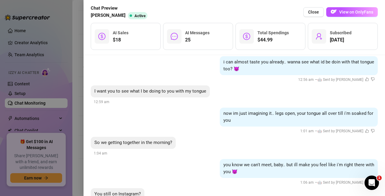
scroll to position [632, 0]
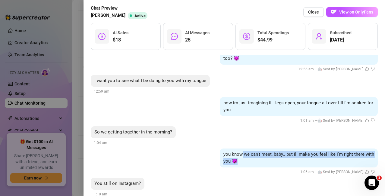
click at [240, 162] on div "you know we can't meet, baby.. but ill make you feel like i'm right there with …" at bounding box center [299, 158] width 158 height 19
drag, startPoint x: 236, startPoint y: 152, endPoint x: 238, endPoint y: 159, distance: 7.1
click at [238, 159] on div "you know we can't meet, baby.. but ill make you feel like i'm right there with …" at bounding box center [299, 158] width 158 height 19
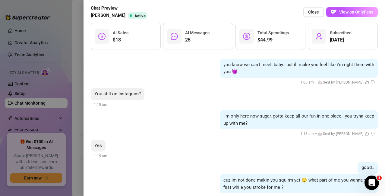
scroll to position [723, 0]
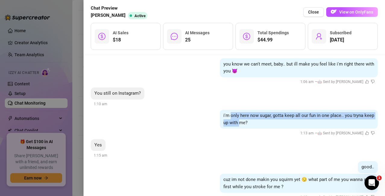
drag, startPoint x: 232, startPoint y: 118, endPoint x: 236, endPoint y: 123, distance: 6.1
click at [236, 123] on span "i'm only here now sugar, gotta keep all our fun in one place.. you tryna keep u…" at bounding box center [298, 119] width 151 height 13
drag, startPoint x: 233, startPoint y: 116, endPoint x: 244, endPoint y: 124, distance: 13.7
click at [244, 124] on div "i'm only here now sugar, gotta keep all our fun in one place.. you tryna keep u…" at bounding box center [299, 119] width 158 height 19
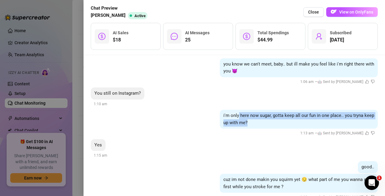
click at [244, 124] on div "i'm only here now sugar, gotta keep all our fun in one place.. you tryna keep u…" at bounding box center [299, 119] width 158 height 19
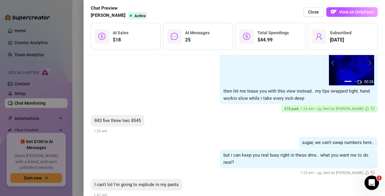
scroll to position [934, 0]
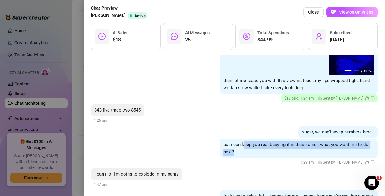
drag, startPoint x: 238, startPoint y: 143, endPoint x: 248, endPoint y: 154, distance: 14.7
click at [248, 154] on div "but i can keep you real busy right in these dms.. what you want me to do next?" at bounding box center [299, 148] width 158 height 19
drag, startPoint x: 248, startPoint y: 154, endPoint x: 242, endPoint y: 146, distance: 10.0
click at [248, 154] on div "but i can keep you real busy right in these dms.. what you want me to do next?" at bounding box center [299, 148] width 158 height 19
click at [238, 142] on span "but i can keep you real busy right in these dms.. what you want me to do next?" at bounding box center [295, 148] width 145 height 13
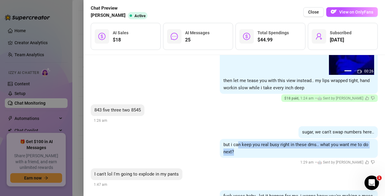
click at [238, 152] on div "but i can keep you real busy right in these dms.. what you want me to do next?" at bounding box center [299, 148] width 158 height 19
drag, startPoint x: 238, startPoint y: 152, endPoint x: 234, endPoint y: 148, distance: 6.6
click at [238, 153] on div "but i can keep you real busy right in these dms.. what you want me to do next?" at bounding box center [299, 148] width 158 height 19
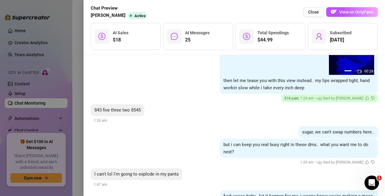
click at [208, 140] on div "but i can keep you real busy right in these dms.. what you want me to do next? …" at bounding box center [234, 152] width 287 height 27
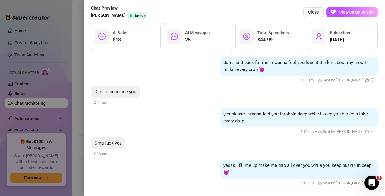
scroll to position [1236, 0]
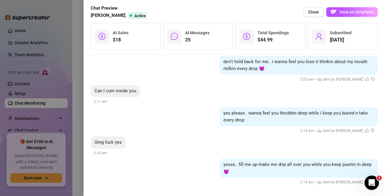
click at [318, 13] on span "Close" at bounding box center [313, 12] width 11 height 5
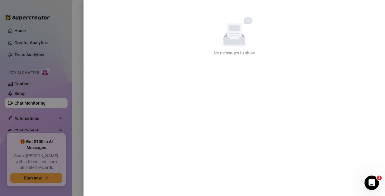
scroll to position [0, 0]
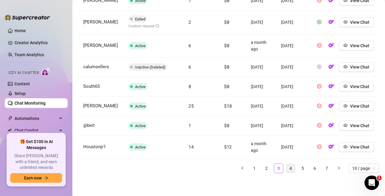
click at [286, 173] on link "4" at bounding box center [290, 168] width 9 height 9
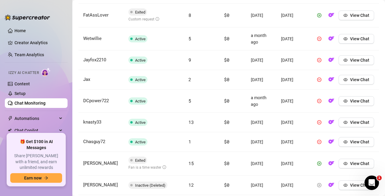
scroll to position [321, 0]
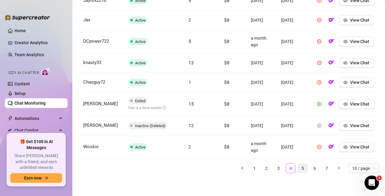
click at [299, 167] on link "5" at bounding box center [302, 168] width 9 height 9
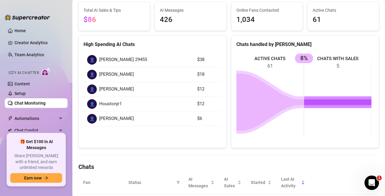
scroll to position [0, 0]
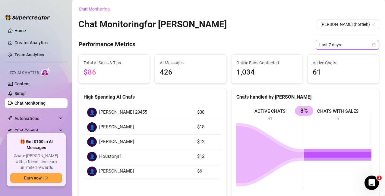
click at [339, 45] on span "Last 7 days" at bounding box center [347, 44] width 56 height 9
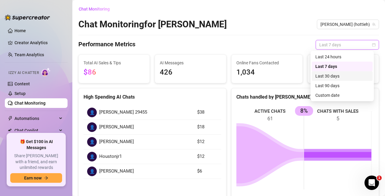
click at [330, 74] on div "Last 30 days" at bounding box center [342, 76] width 54 height 7
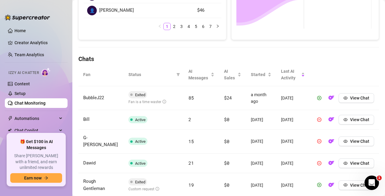
scroll to position [241, 0]
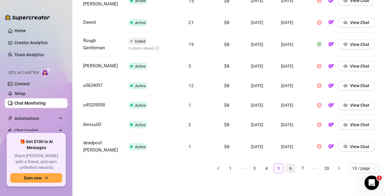
click at [286, 170] on link "6" at bounding box center [290, 168] width 9 height 9
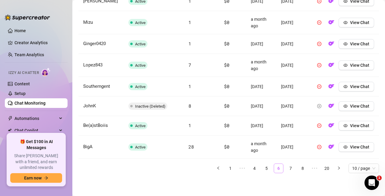
scroll to position [321, 0]
click at [287, 168] on link "7" at bounding box center [290, 168] width 9 height 9
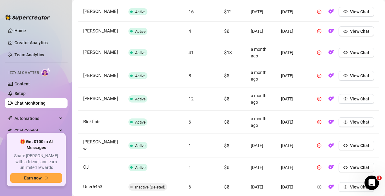
scroll to position [320, 0]
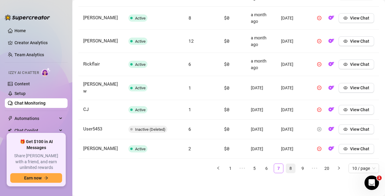
click at [286, 168] on link "8" at bounding box center [290, 168] width 9 height 9
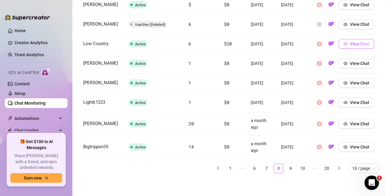
click at [343, 42] on icon "eye" at bounding box center [345, 44] width 4 height 4
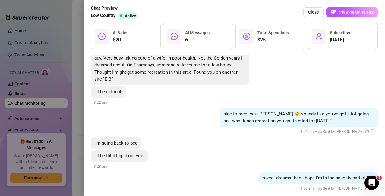
scroll to position [527, 0]
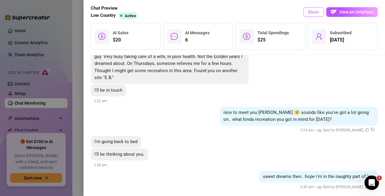
click at [312, 10] on span "Close" at bounding box center [313, 12] width 11 height 5
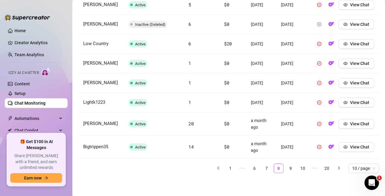
click at [226, 168] on link "1" at bounding box center [230, 168] width 9 height 9
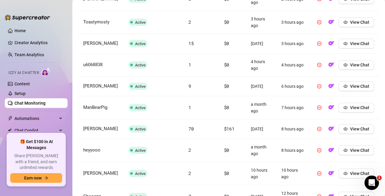
scroll to position [260, 0]
click at [358, 131] on span "View Chat" at bounding box center [359, 128] width 19 height 5
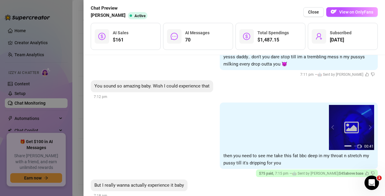
scroll to position [1175, 0]
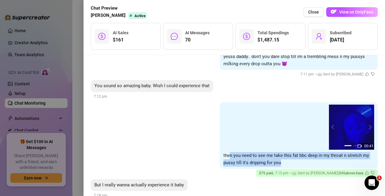
drag, startPoint x: 223, startPoint y: 152, endPoint x: 276, endPoint y: 159, distance: 53.5
click at [276, 159] on div "03:55 00:41 03:55 00:41 03:55 1 2 then you need to see me take this fat bbc dee…" at bounding box center [299, 135] width 158 height 67
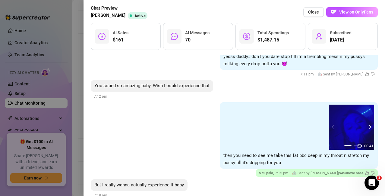
click at [367, 125] on button "next" at bounding box center [369, 127] width 5 height 5
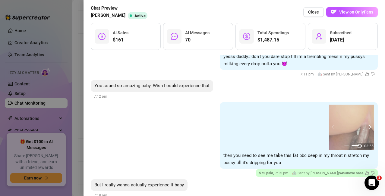
click at [367, 125] on button "next" at bounding box center [369, 127] width 5 height 5
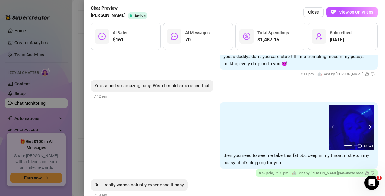
scroll to position [1295, 0]
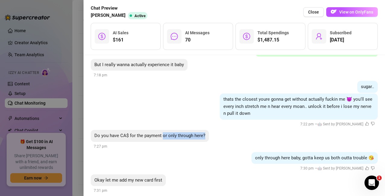
drag, startPoint x: 162, startPoint y: 132, endPoint x: 220, endPoint y: 133, distance: 58.1
click at [220, 133] on div "Do you have CA$ for the payment or only through here? 7:27 pm" at bounding box center [234, 140] width 287 height 20
click at [266, 153] on div "only through here baby, gotta keep us both outta trouble 😘" at bounding box center [314, 158] width 126 height 12
click at [266, 155] on span "only through here baby, gotta keep us both outta trouble 😘" at bounding box center [314, 157] width 119 height 5
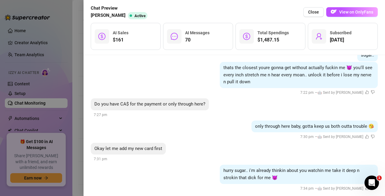
scroll to position [1355, 0]
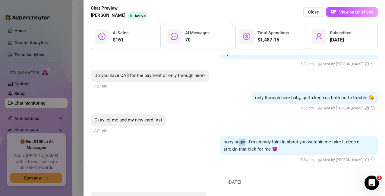
drag, startPoint x: 235, startPoint y: 141, endPoint x: 241, endPoint y: 142, distance: 6.7
click at [241, 142] on span "hurry sugar.. i'm already thinkin about you watchin me take it deep n strokin t…" at bounding box center [291, 145] width 136 height 13
click at [242, 142] on span "hurry sugar.. i'm already thinkin about you watchin me take it deep n strokin t…" at bounding box center [291, 145] width 136 height 13
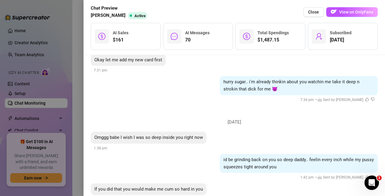
click at [294, 145] on div "Omggg babe I wish I was so deep inside you right now 1:38 pm" at bounding box center [234, 142] width 287 height 20
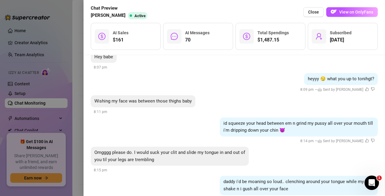
scroll to position [2620, 0]
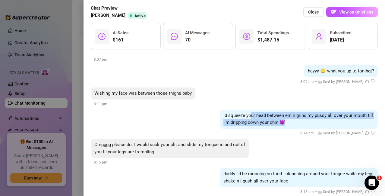
drag, startPoint x: 246, startPoint y: 112, endPoint x: 292, endPoint y: 117, distance: 46.9
click at [292, 117] on div "id squeeze your head between em n grind my pussy all over your mouth till i'm d…" at bounding box center [299, 119] width 158 height 19
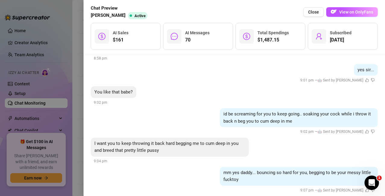
scroll to position [3343, 0]
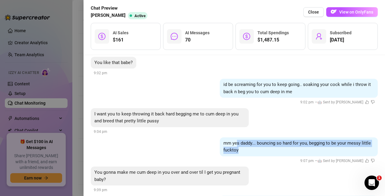
drag, startPoint x: 230, startPoint y: 130, endPoint x: 236, endPoint y: 136, distance: 8.8
click at [236, 138] on div "mm yes daddy... bouncing so hard for you, begging to be your messy little fuckt…" at bounding box center [299, 147] width 158 height 19
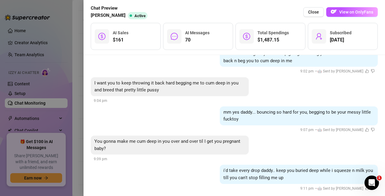
scroll to position [3403, 0]
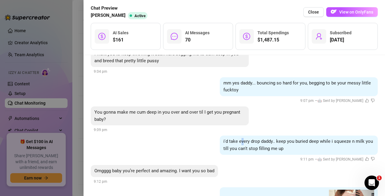
click at [237, 136] on div "i'd take every drop daddy.. keep you buried deep while i squeeze n milk you til…" at bounding box center [299, 145] width 158 height 19
click at [236, 136] on div "i'd take every drop daddy.. keep you buried deep while i squeeze n milk you til…" at bounding box center [299, 145] width 158 height 19
click at [235, 139] on span "i'd take every drop daddy.. keep you buried deep while i squeeze n milk you til…" at bounding box center [297, 145] width 149 height 13
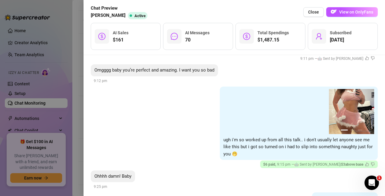
scroll to position [3494, 0]
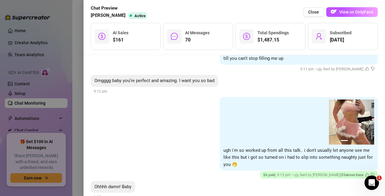
click at [367, 120] on button "next" at bounding box center [369, 122] width 5 height 5
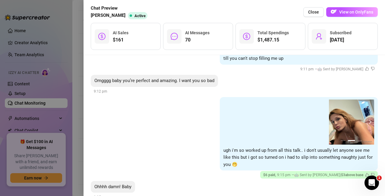
click at [367, 120] on button "next" at bounding box center [369, 122] width 5 height 5
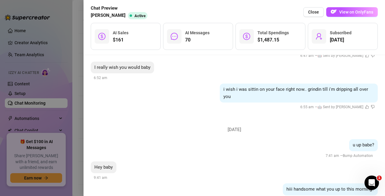
scroll to position [3825, 0]
click at [51, 67] on div at bounding box center [192, 98] width 385 height 196
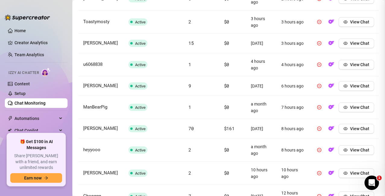
scroll to position [0, 0]
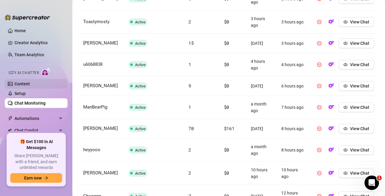
click at [30, 85] on link "Content" at bounding box center [21, 84] width 15 height 5
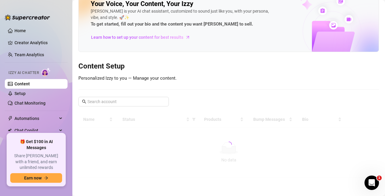
scroll to position [14, 0]
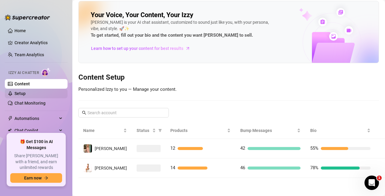
click at [26, 91] on link "Setup" at bounding box center [19, 93] width 11 height 5
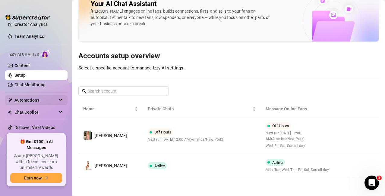
scroll to position [28, 0]
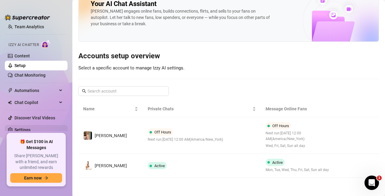
click at [27, 128] on link "Settings" at bounding box center [22, 130] width 16 height 5
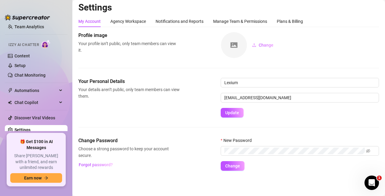
scroll to position [3, 0]
click at [133, 25] on div "Agency Workspace" at bounding box center [128, 21] width 36 height 11
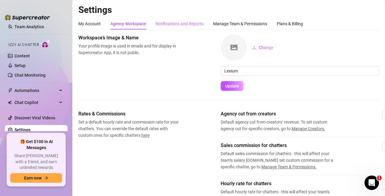
click at [178, 20] on div "Notifications and Reports" at bounding box center [179, 23] width 48 height 11
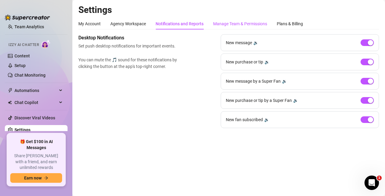
click at [236, 21] on div "Manage Team & Permissions" at bounding box center [240, 23] width 54 height 7
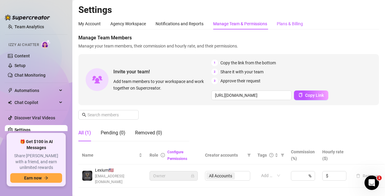
click at [283, 24] on div "Plans & Billing" at bounding box center [289, 23] width 26 height 7
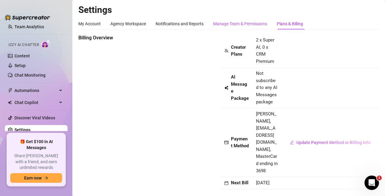
click at [229, 21] on div "Manage Team & Permissions" at bounding box center [240, 23] width 54 height 7
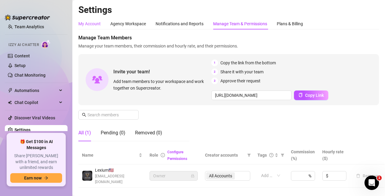
click at [86, 24] on div "My Account" at bounding box center [89, 23] width 22 height 7
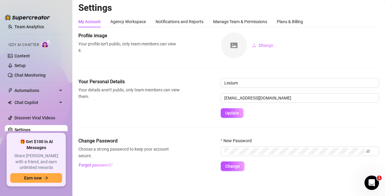
scroll to position [3, 0]
click at [31, 91] on span "Automations" at bounding box center [35, 91] width 43 height 10
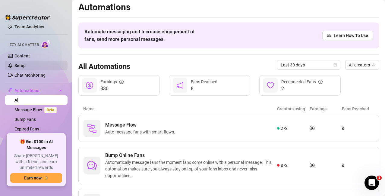
click at [23, 63] on link "Setup" at bounding box center [19, 65] width 11 height 5
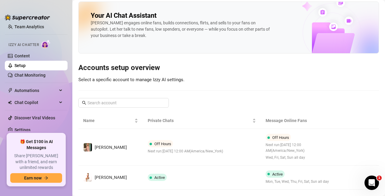
click at [344, 173] on button "button" at bounding box center [349, 178] width 10 height 10
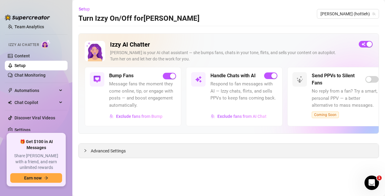
click at [101, 150] on span "Advanced Settings" at bounding box center [108, 151] width 35 height 7
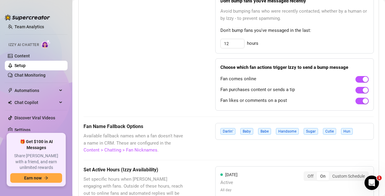
scroll to position [452, 0]
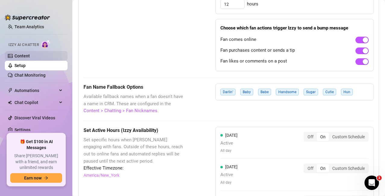
click at [27, 54] on link "Content" at bounding box center [21, 56] width 15 height 5
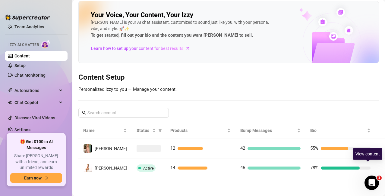
drag, startPoint x: 363, startPoint y: 165, endPoint x: 70, endPoint y: 134, distance: 294.7
click at [380, 165] on button "button" at bounding box center [385, 169] width 10 height 10
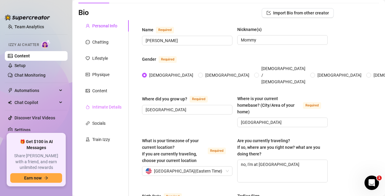
scroll to position [94, 0]
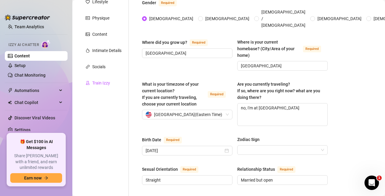
click at [101, 85] on div "Train Izzy" at bounding box center [101, 83] width 18 height 7
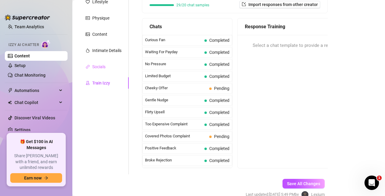
click at [101, 63] on div "Socials" at bounding box center [103, 66] width 50 height 11
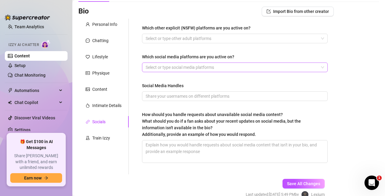
scroll to position [9, 0]
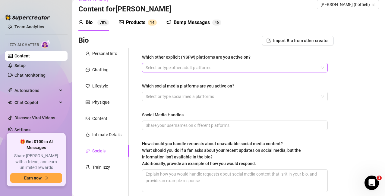
click at [213, 65] on div at bounding box center [231, 68] width 177 height 8
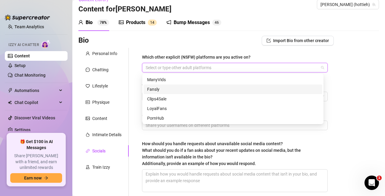
click at [218, 51] on div "Which other explicit (NSFW) platforms are you active on? Select or type other a…" at bounding box center [235, 126] width 198 height 156
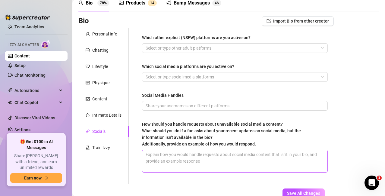
scroll to position [39, 0]
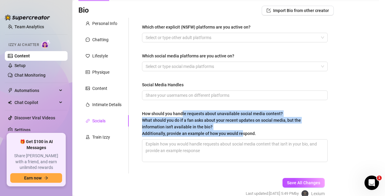
drag, startPoint x: 182, startPoint y: 113, endPoint x: 241, endPoint y: 135, distance: 63.2
click at [241, 135] on span "How should you handle requests about unavailable social media content? What sho…" at bounding box center [221, 123] width 159 height 25
click at [241, 136] on span "What should you do if a fan asks about your recent updates on social media, but…" at bounding box center [221, 127] width 159 height 18
click at [241, 140] on textarea "How should you handle requests about unavailable social media content? What sho…" at bounding box center [234, 151] width 185 height 22
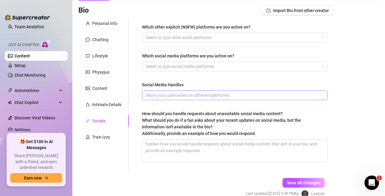
click at [229, 92] on span at bounding box center [235, 96] width 186 height 10
click at [223, 68] on div at bounding box center [231, 66] width 177 height 8
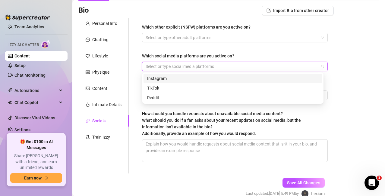
click at [217, 79] on div "Instagram" at bounding box center [232, 78] width 171 height 7
click at [205, 78] on div "Instagram" at bounding box center [230, 78] width 167 height 7
click at [213, 77] on div "Instagram" at bounding box center [232, 78] width 171 height 7
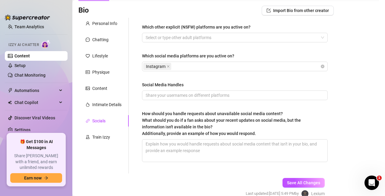
click at [364, 114] on div "Bio Import Bio from other creator Personal Info Chatting Lifestyle Physique Con…" at bounding box center [228, 107] width 300 height 203
click at [287, 66] on div "Instagram" at bounding box center [231, 66] width 177 height 8
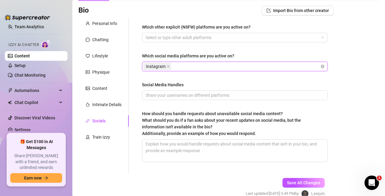
click at [375, 45] on main "Content Library Content for [PERSON_NAME] [PERSON_NAME] (hottieh) Bio 78% Produ…" at bounding box center [228, 94] width 312 height 266
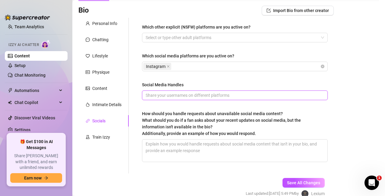
click at [258, 94] on input "Social Media Handles" at bounding box center [233, 95] width 177 height 7
